Goal: Task Accomplishment & Management: Manage account settings

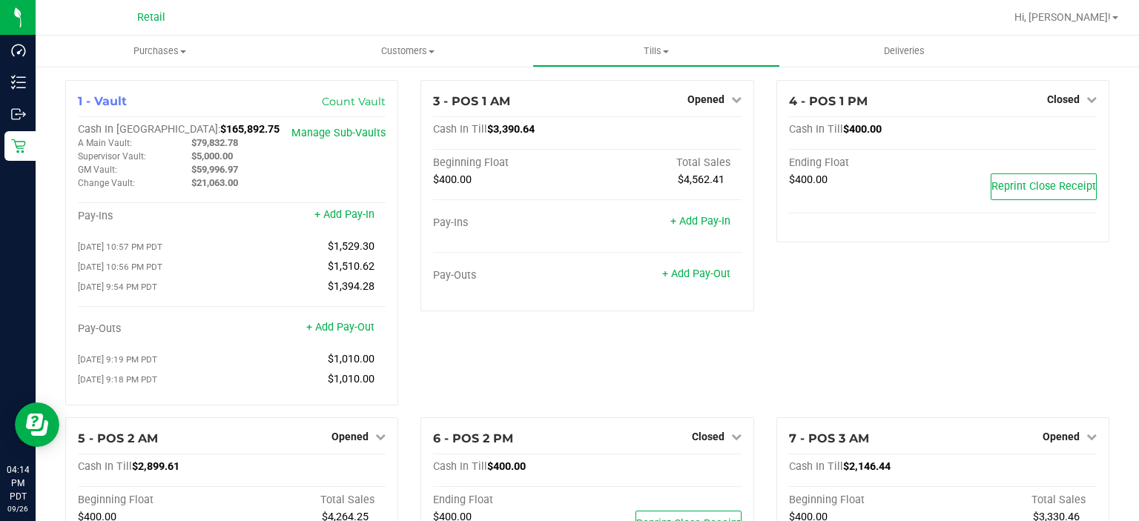
scroll to position [330, 0]
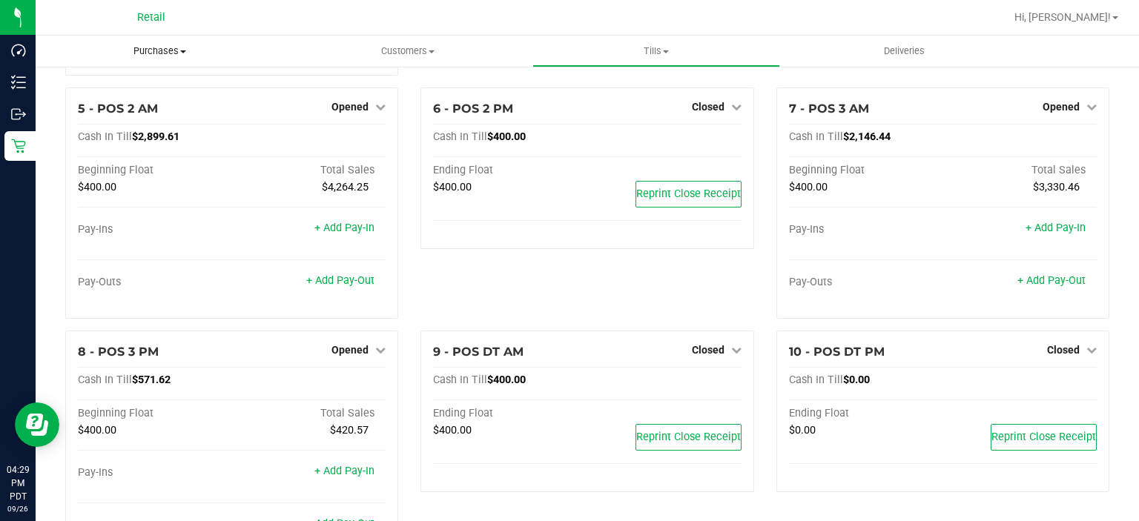
click at [142, 56] on span "Purchases" at bounding box center [160, 50] width 248 height 13
click at [121, 86] on span "Summary of purchases" at bounding box center [112, 89] width 152 height 13
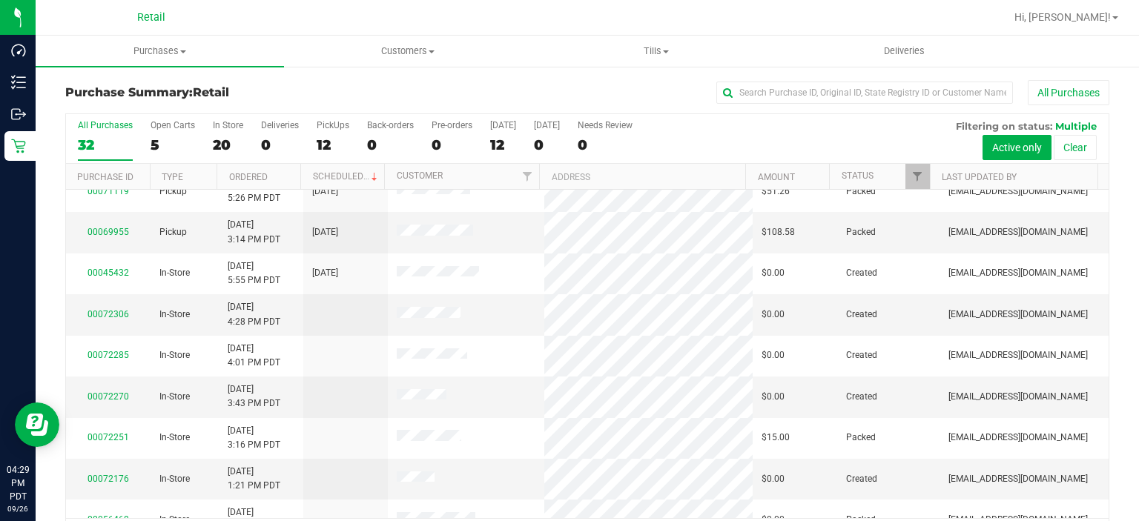
scroll to position [469, 0]
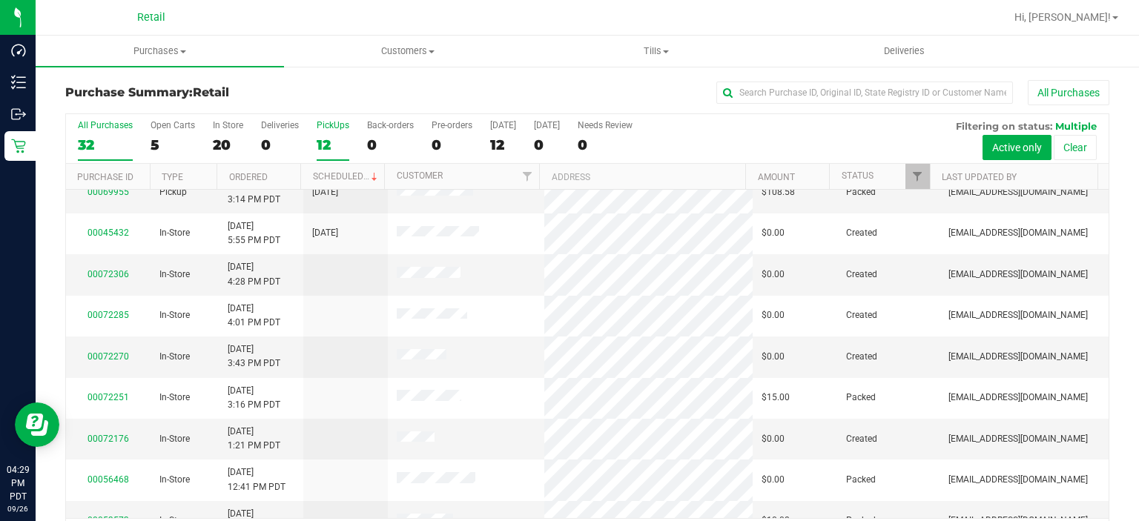
click at [341, 136] on div "12" at bounding box center [333, 144] width 33 height 17
click at [0, 0] on input "PickUps 12" at bounding box center [0, 0] width 0 height 0
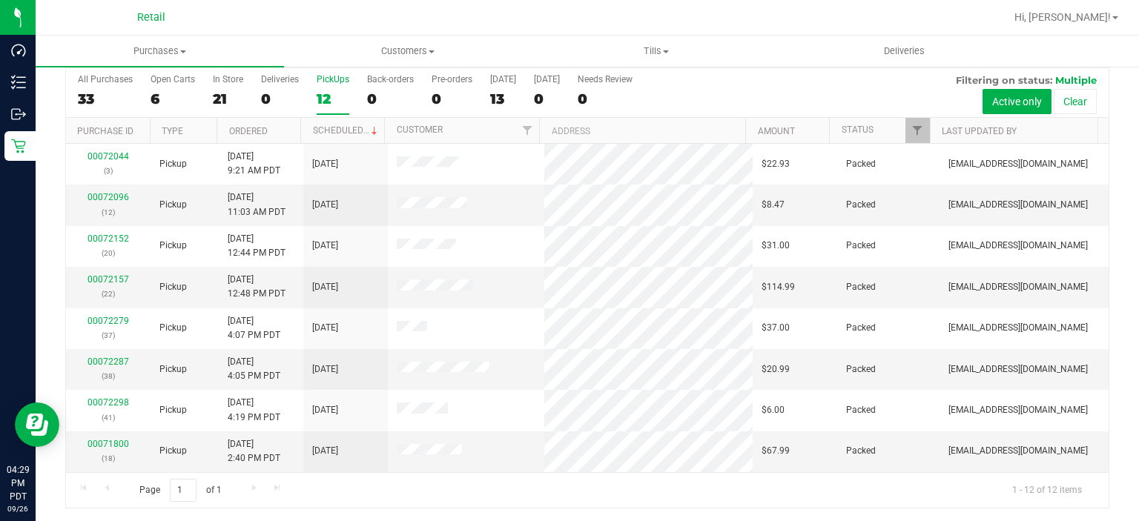
scroll to position [0, 0]
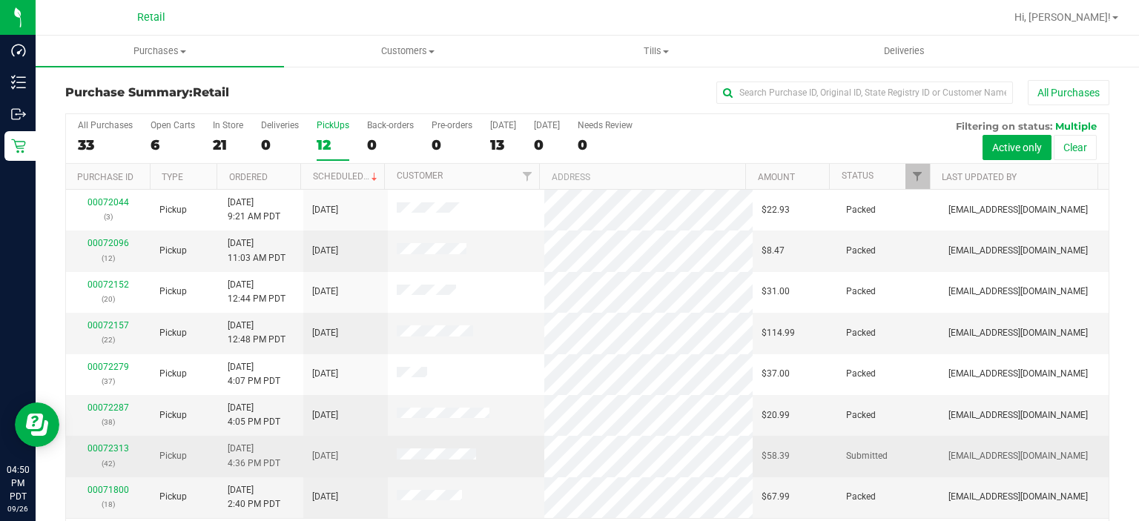
click at [424, 460] on span at bounding box center [436, 457] width 79 height 16
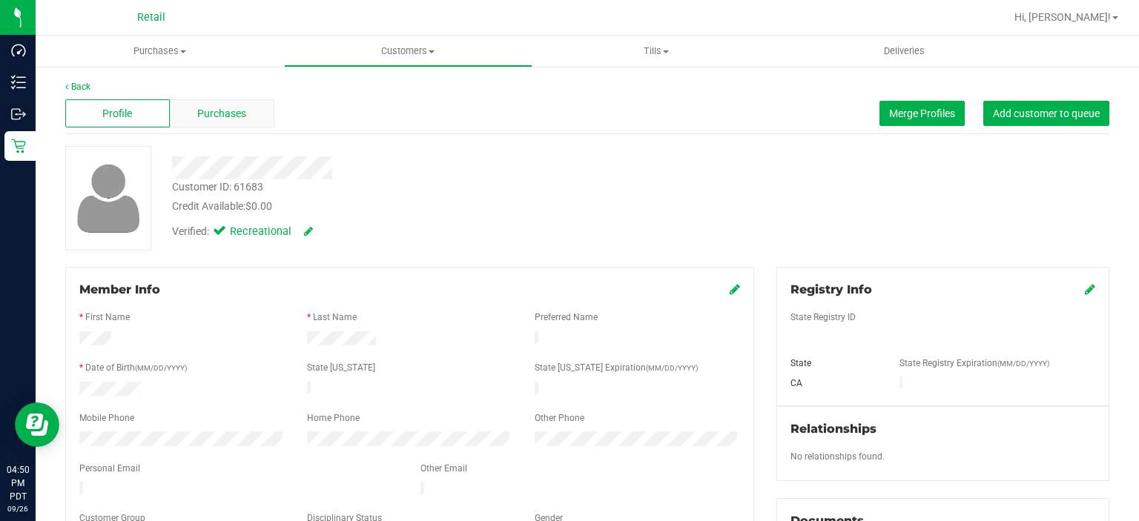
click at [213, 116] on span "Purchases" at bounding box center [221, 114] width 49 height 16
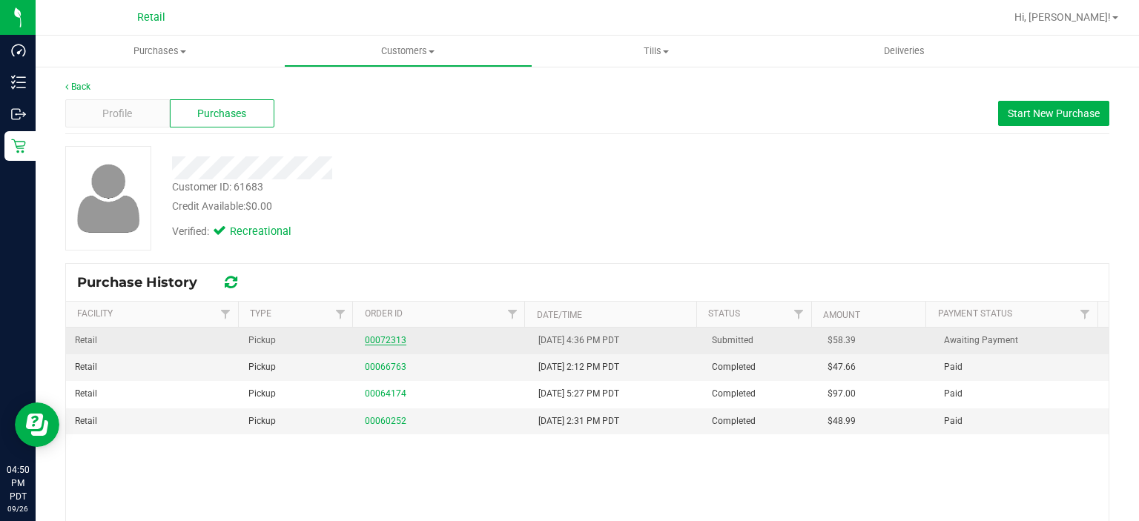
click at [371, 338] on link "00072313" at bounding box center [386, 340] width 42 height 10
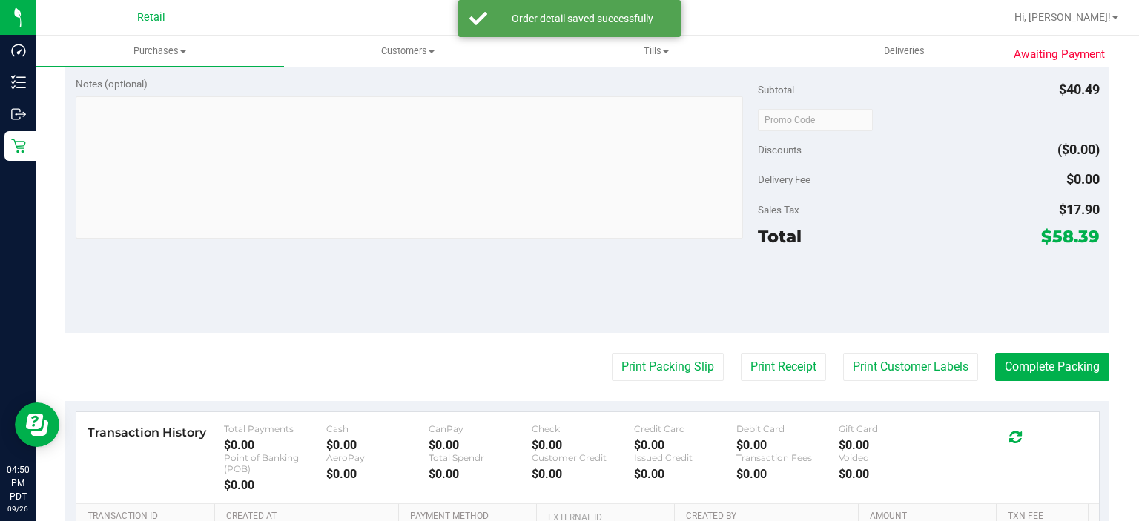
scroll to position [495, 0]
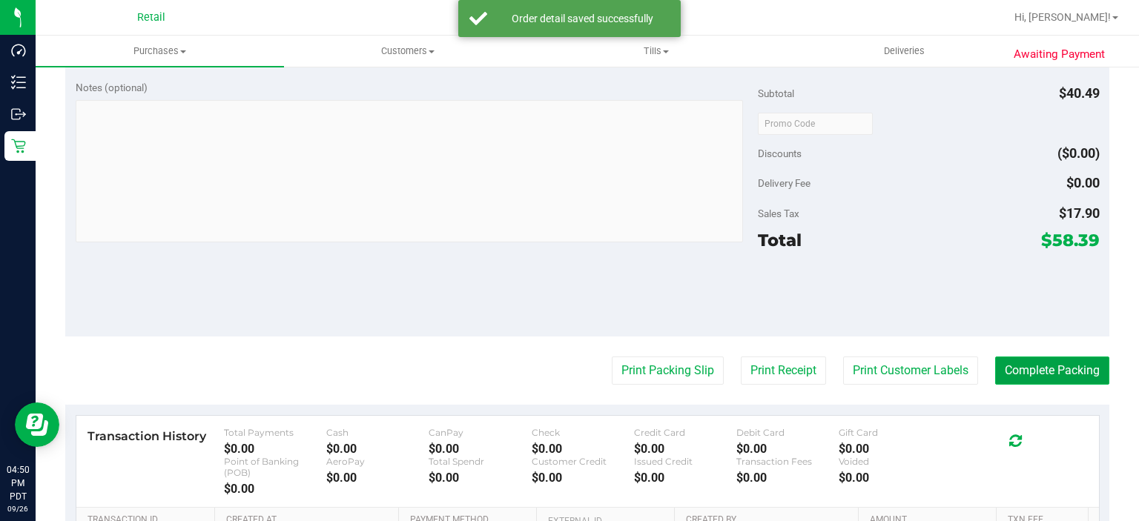
click at [1050, 371] on button "Complete Packing" at bounding box center [1052, 371] width 114 height 28
